Goal: Information Seeking & Learning: Learn about a topic

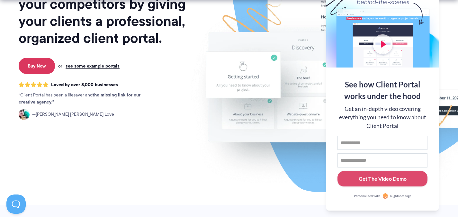
scroll to position [128, 0]
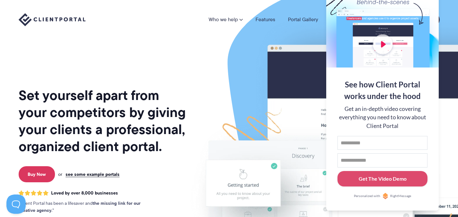
click at [438, 96] on div "See how Client Portal works under the hood Get an in-depth video covering every…" at bounding box center [382, 138] width 112 height 143
click at [423, 97] on div "See how Client Portal works under the hood" at bounding box center [382, 90] width 90 height 23
click at [451, 5] on div "Who we help Who we help View pricing Agencies See how Client Portal can help gi…" at bounding box center [229, 19] width 458 height 39
click at [410, 124] on div "Get an in-depth video covering everything you need to know about Client Portal" at bounding box center [382, 117] width 90 height 25
click at [448, 8] on button at bounding box center [449, 8] width 6 height 6
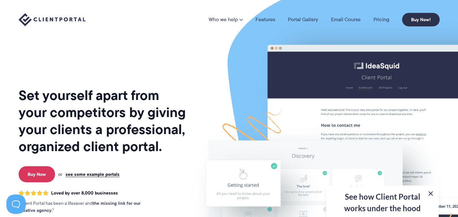
click at [430, 191] on button at bounding box center [430, 193] width 8 height 8
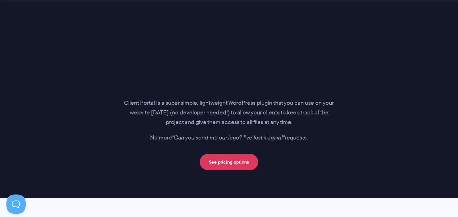
scroll to position [931, 0]
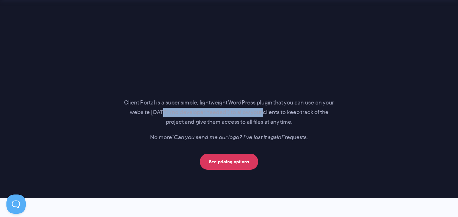
drag, startPoint x: 168, startPoint y: 112, endPoint x: 288, endPoint y: 109, distance: 119.8
click at [277, 109] on p "Client Portal is a super simple, lightweight WordPress plugin that you can use …" at bounding box center [229, 112] width 210 height 29
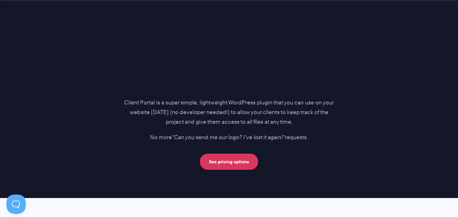
click at [290, 109] on p "Client Portal is a super simple, lightweight WordPress plugin that you can use …" at bounding box center [229, 112] width 210 height 29
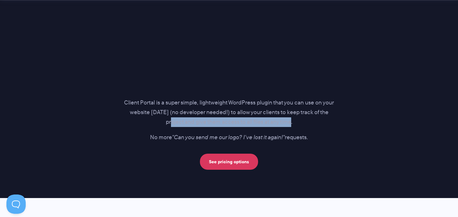
drag, startPoint x: 173, startPoint y: 122, endPoint x: 310, endPoint y: 121, distance: 136.8
click at [303, 122] on p "Client Portal is a super simple, lightweight WordPress plugin that you can use …" at bounding box center [229, 112] width 210 height 29
click at [313, 121] on p "Client Portal is a super simple, lightweight WordPress plugin that you can use …" at bounding box center [229, 112] width 210 height 29
drag, startPoint x: 248, startPoint y: 123, endPoint x: 311, endPoint y: 122, distance: 63.3
click at [310, 122] on p "Client Portal is a super simple, lightweight WordPress plugin that you can use …" at bounding box center [229, 112] width 210 height 29
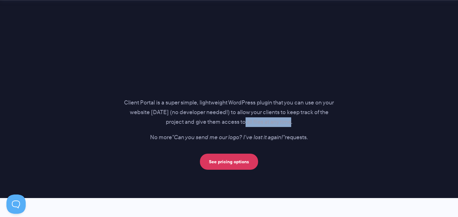
click at [311, 122] on p "Client Portal is a super simple, lightweight WordPress plugin that you can use …" at bounding box center [229, 112] width 210 height 29
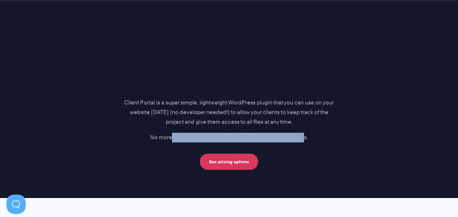
drag, startPoint x: 170, startPoint y: 137, endPoint x: 324, endPoint y: 136, distance: 154.1
click at [308, 136] on p "No more "Can you send me our logo? I've lost it again!" requests." at bounding box center [229, 138] width 210 height 10
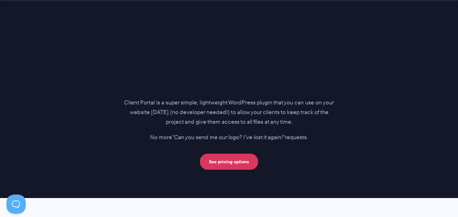
click at [325, 135] on p "No more "Can you send me our logo? I've lost it again!" requests." at bounding box center [229, 138] width 210 height 10
drag, startPoint x: 209, startPoint y: 137, endPoint x: 323, endPoint y: 133, distance: 114.1
click at [320, 133] on p "No more "Can you send me our logo? I've lost it again!" requests." at bounding box center [229, 138] width 210 height 10
click at [330, 133] on p "No more "Can you send me our logo? I've lost it again!" requests." at bounding box center [229, 138] width 210 height 10
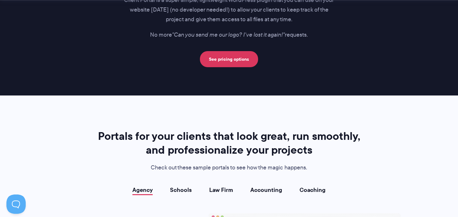
scroll to position [1092, 0]
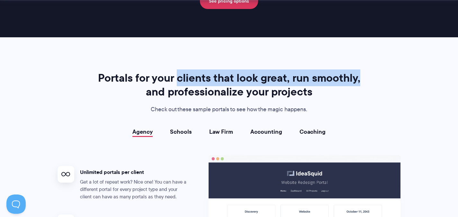
drag, startPoint x: 179, startPoint y: 80, endPoint x: 385, endPoint y: 81, distance: 205.8
click at [378, 81] on div "Portals for your clients that look great, run smoothly, and professionalize you…" at bounding box center [228, 212] width 359 height 282
click at [385, 81] on div "Portals for your clients that look great, run smoothly, and professionalize you…" at bounding box center [228, 212] width 359 height 282
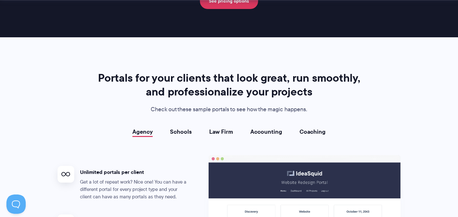
click at [333, 100] on div "Portals for your clients that look great, run smoothly, and professionalize you…" at bounding box center [229, 92] width 268 height 43
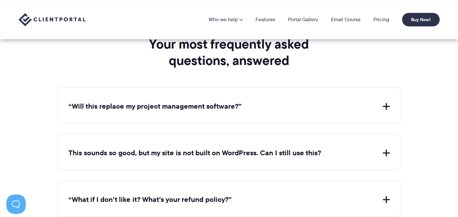
scroll to position [2280, 0]
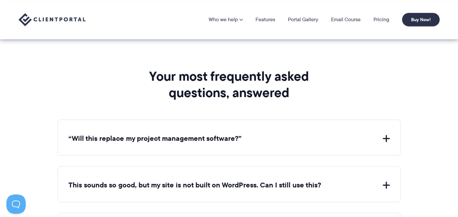
click at [224, 134] on button "“Will this replace my project management software?”" at bounding box center [228, 139] width 321 height 10
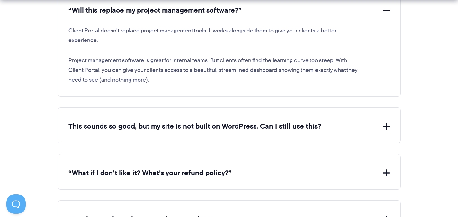
scroll to position [2408, 0]
click at [284, 121] on button "This sounds so good, but my site is not built on WordPress. Can I still use thi…" at bounding box center [228, 126] width 321 height 10
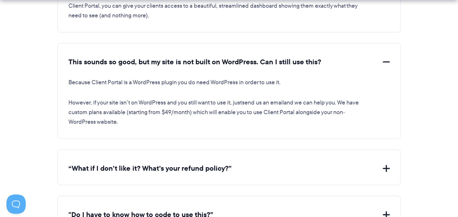
scroll to position [2472, 0]
drag, startPoint x: 192, startPoint y: 78, endPoint x: 299, endPoint y: 79, distance: 106.9
click at [293, 78] on p "Because Client Portal is a WordPress plugin you do need WordPress in order to u…" at bounding box center [214, 82] width 292 height 10
click at [300, 79] on p "Because Client Portal is a WordPress plugin you do need WordPress in order to u…" at bounding box center [214, 82] width 292 height 10
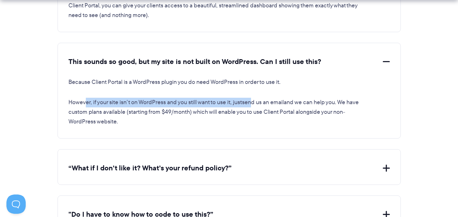
drag, startPoint x: 85, startPoint y: 99, endPoint x: 256, endPoint y: 102, distance: 171.2
click at [256, 102] on p "However, if your site isn’t on WordPress and you still want to use it, just sen…" at bounding box center [214, 112] width 292 height 29
click at [271, 102] on link "send us an email" at bounding box center [263, 102] width 42 height 8
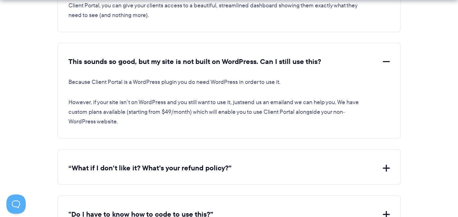
click at [108, 111] on p "However, if your site isn’t on WordPress and you still want to use it, just sen…" at bounding box center [214, 112] width 292 height 29
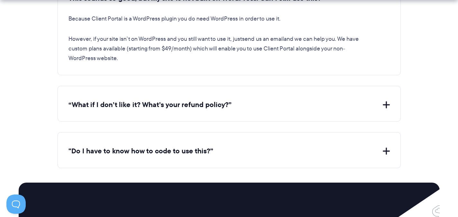
scroll to position [2537, 0]
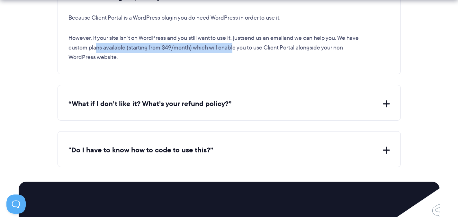
drag, startPoint x: 106, startPoint y: 43, endPoint x: 251, endPoint y: 41, distance: 145.5
click at [245, 41] on p "However, if your site isn’t on WordPress and you still want to use it, just sen…" at bounding box center [214, 47] width 292 height 29
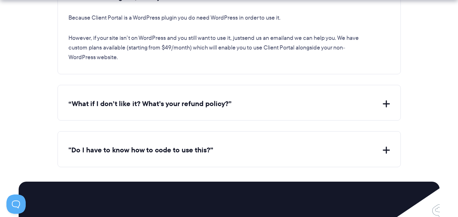
click at [275, 41] on p "However, if your site isn’t on WordPress and you still want to use it, just sen…" at bounding box center [214, 47] width 292 height 29
click at [170, 103] on button "“What if I don’t like it? What’s your refund policy?”" at bounding box center [228, 104] width 321 height 10
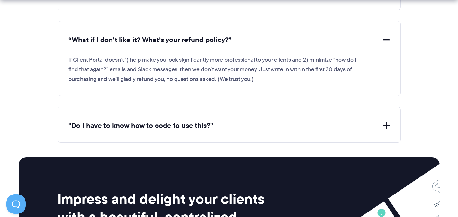
scroll to position [2601, 0]
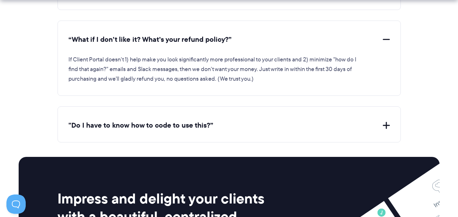
click at [147, 121] on button ""Do I have to know how to code to use this?”" at bounding box center [228, 125] width 321 height 10
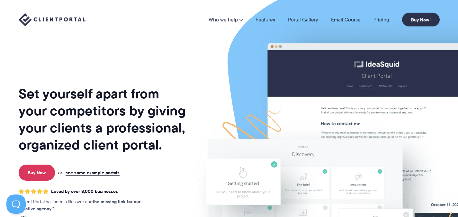
scroll to position [0, 0]
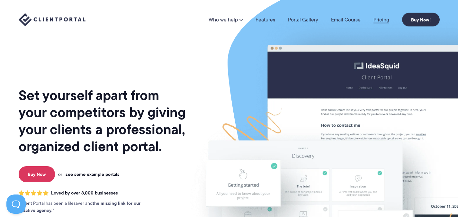
click at [381, 17] on link "Pricing" at bounding box center [381, 19] width 16 height 5
